Goal: Find contact information: Find contact information

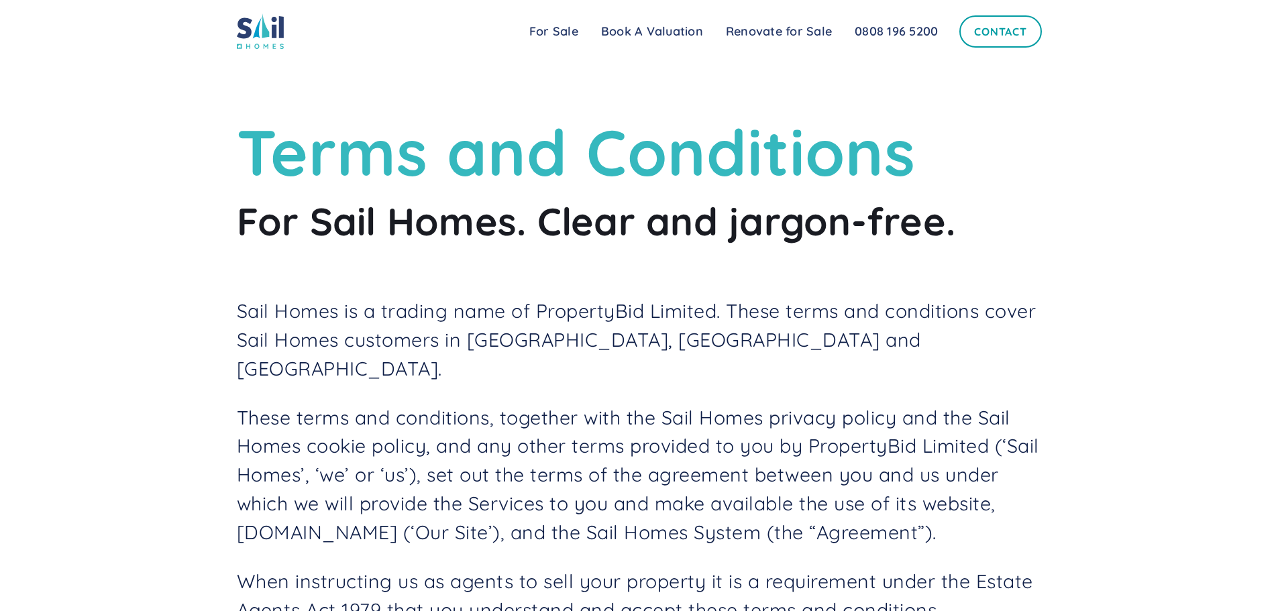
click at [1035, 25] on link "Contact" at bounding box center [1000, 31] width 82 height 32
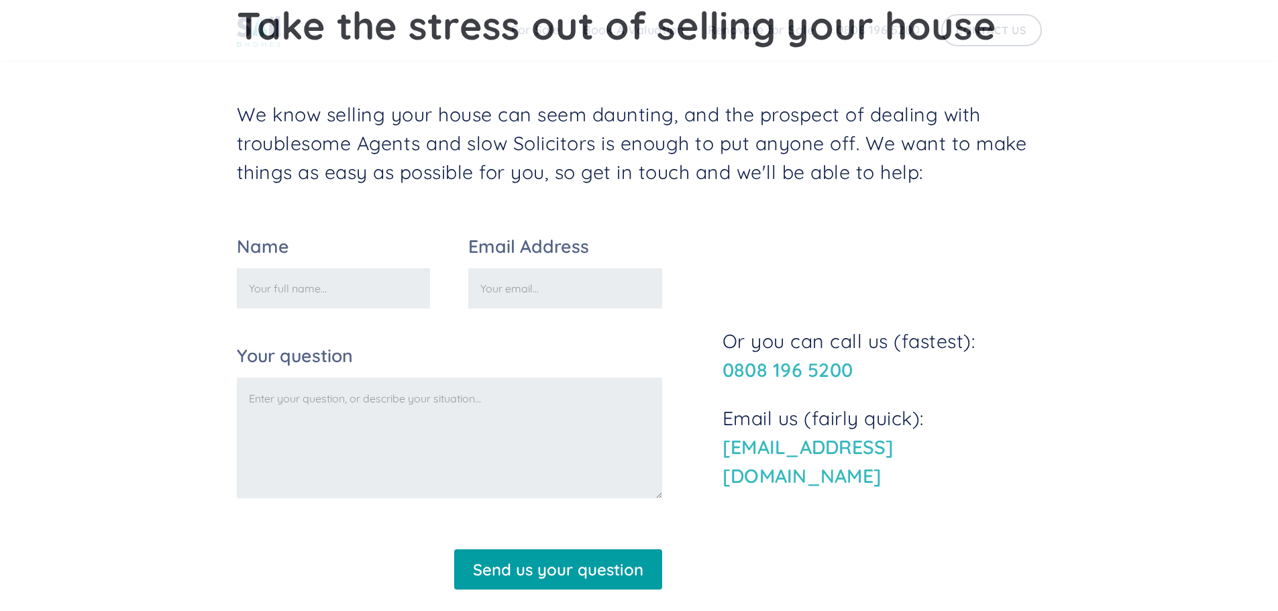
scroll to position [470, 0]
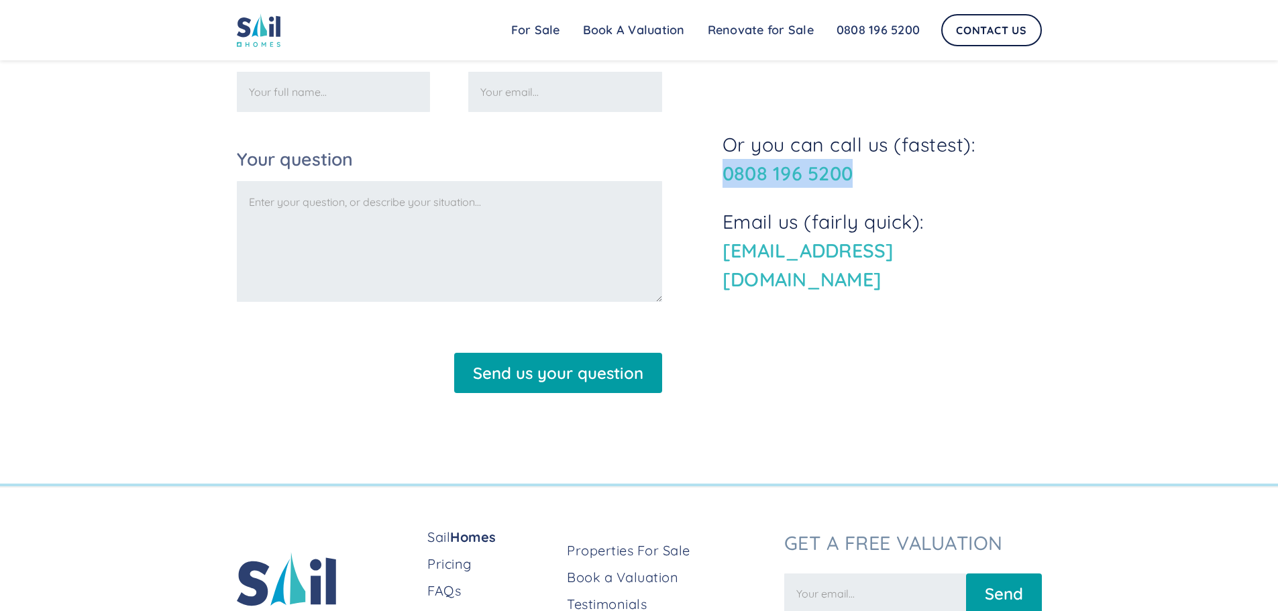
drag, startPoint x: 865, startPoint y: 182, endPoint x: 725, endPoint y: 189, distance: 139.7
click at [725, 188] on p "Or you can call us (fastest): [PHONE_NUMBER]" at bounding box center [882, 159] width 319 height 58
copy link "0808 196 5200"
click at [590, 548] on link "Properties For Sale" at bounding box center [670, 550] width 206 height 19
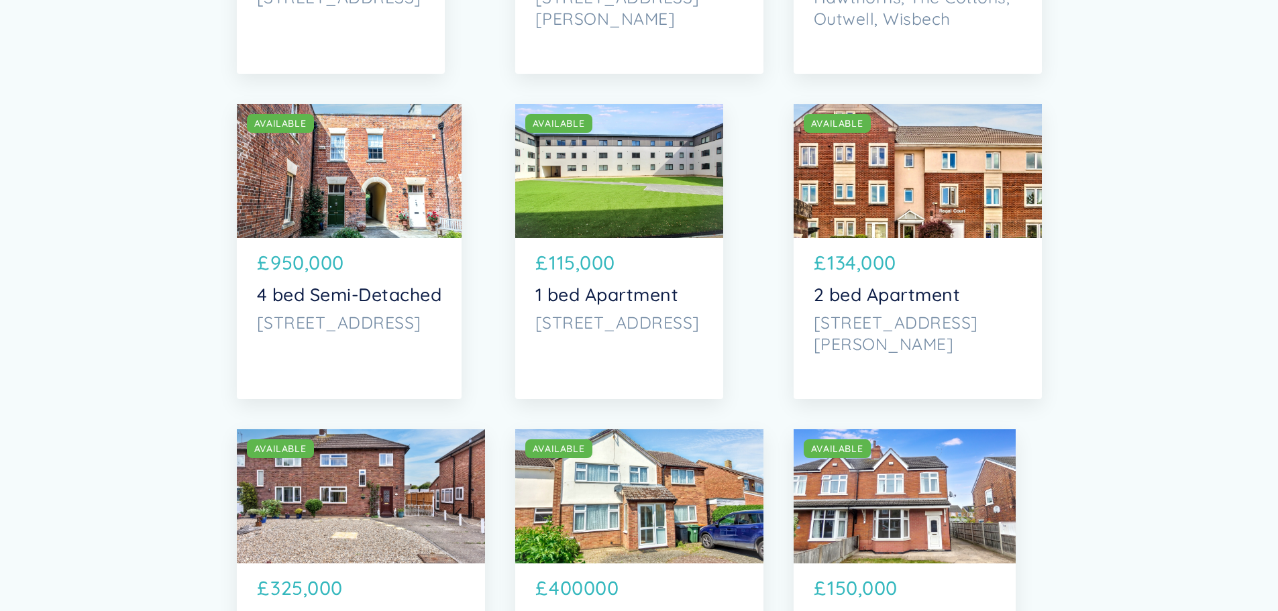
scroll to position [470, 0]
